Goal: Check status: Check status

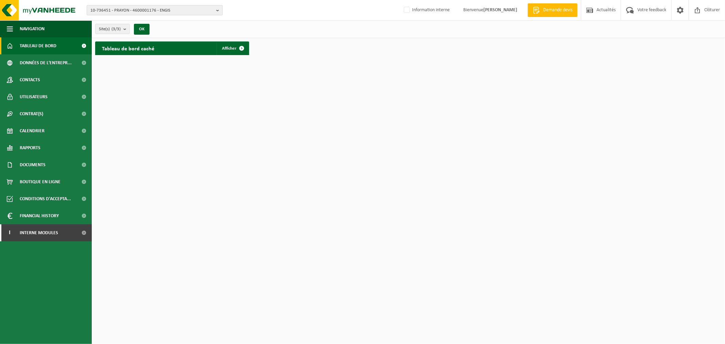
click at [146, 9] on span "10-736451 - PRAYON - 4600001176 - ENGIS" at bounding box center [151, 10] width 123 height 10
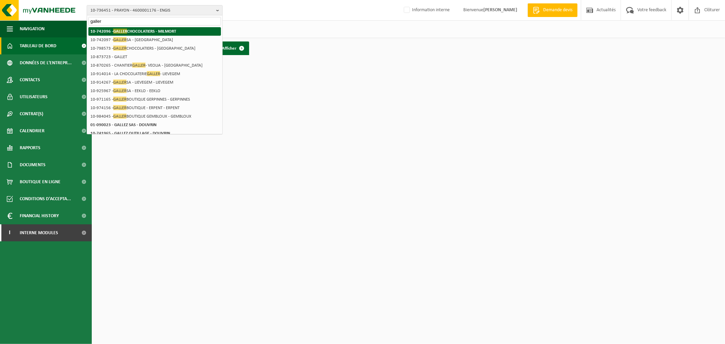
type input "galler"
click at [147, 31] on strong "10-742096 - GALLER CHOCOLATIERS - MILMORT" at bounding box center [133, 31] width 86 height 5
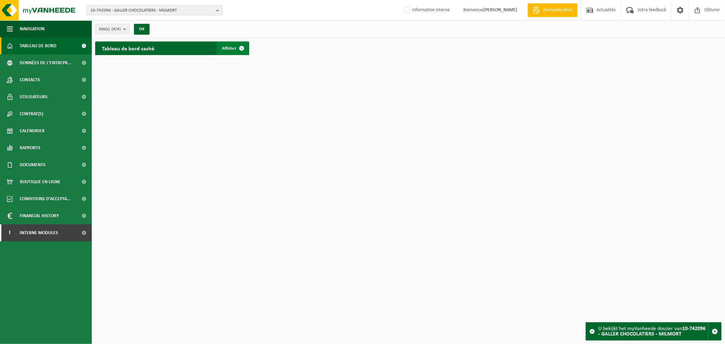
click at [237, 46] on span at bounding box center [242, 48] width 14 height 14
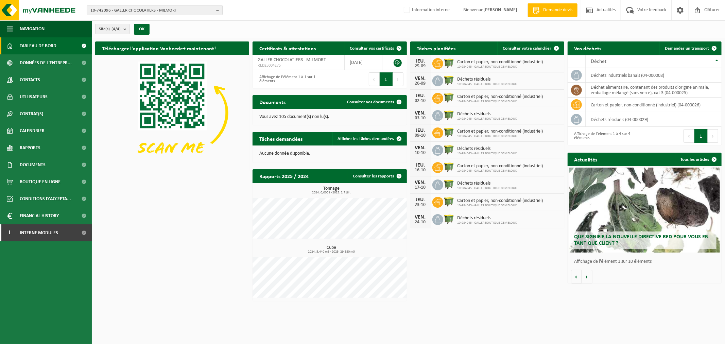
click at [176, 244] on div "Téléchargez l'application Vanheede+ maintenant! Cachez Certificats & attestatio…" at bounding box center [408, 171] width 630 height 267
